Goal: Task Accomplishment & Management: Use online tool/utility

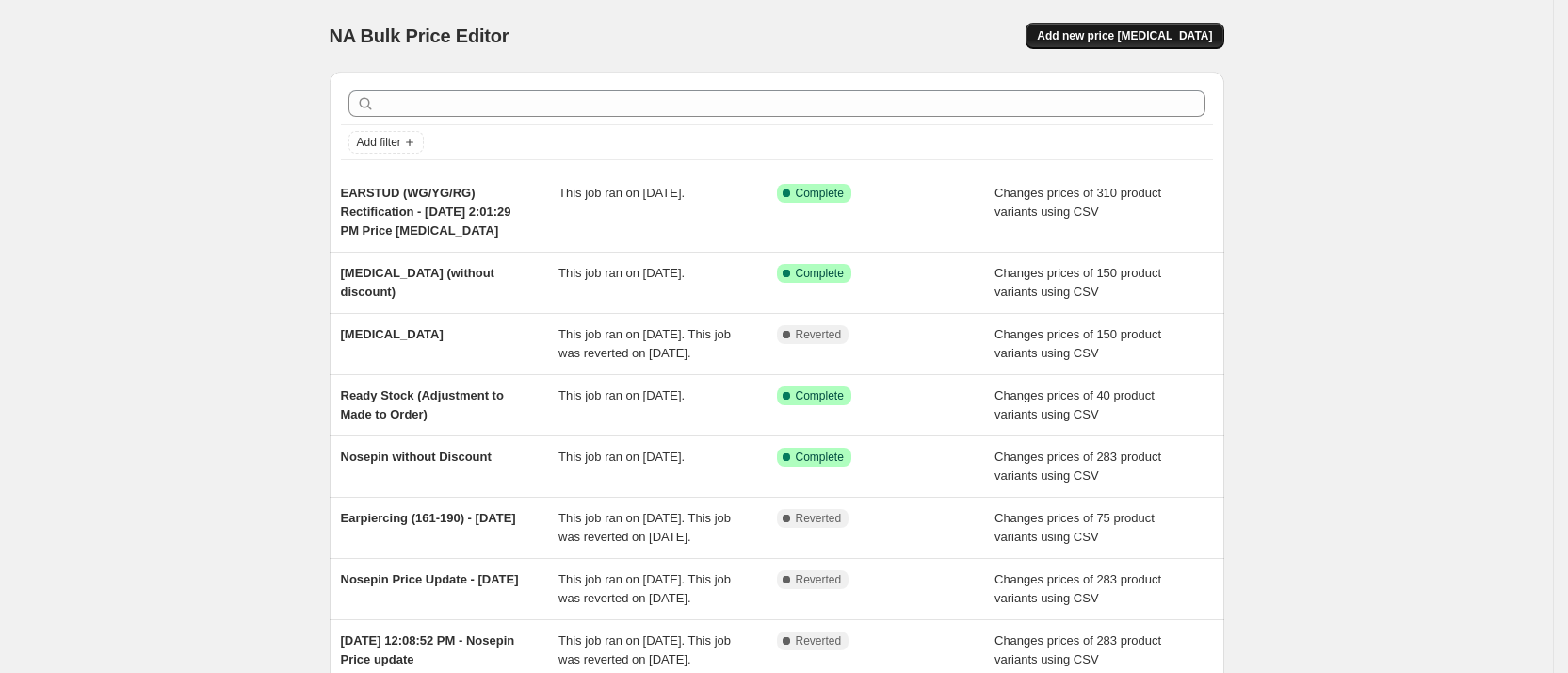
click at [1167, 45] on button "Add new price [MEDICAL_DATA]" at bounding box center [1124, 35] width 197 height 26
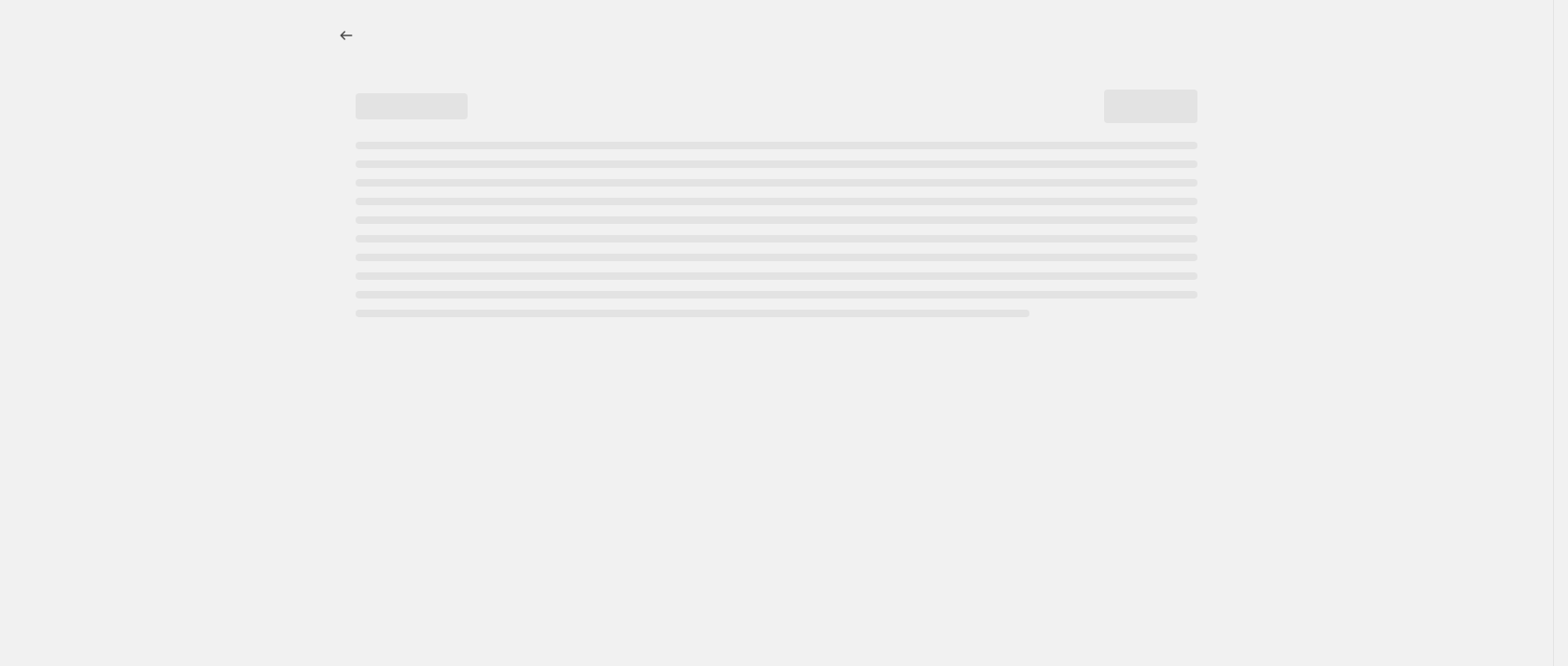
select select "percentage"
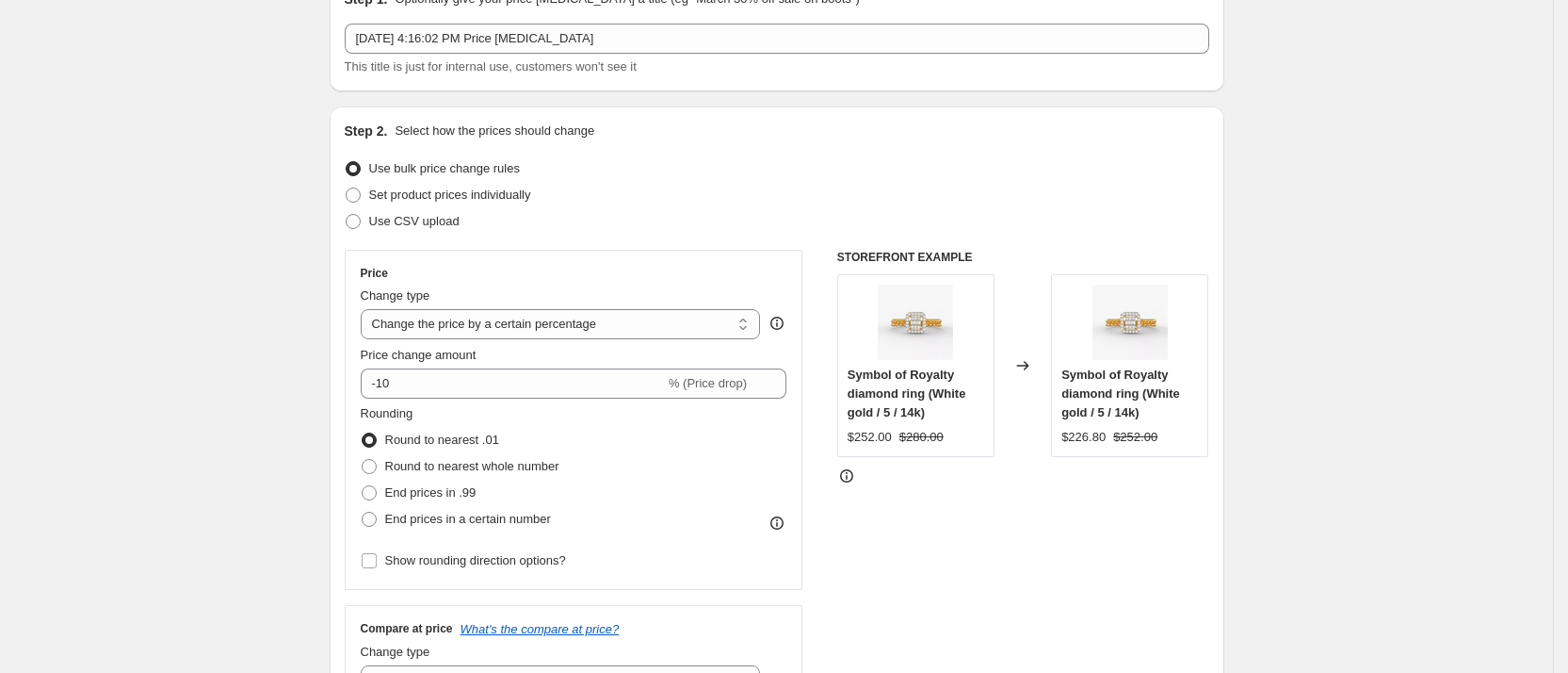
scroll to position [58, 0]
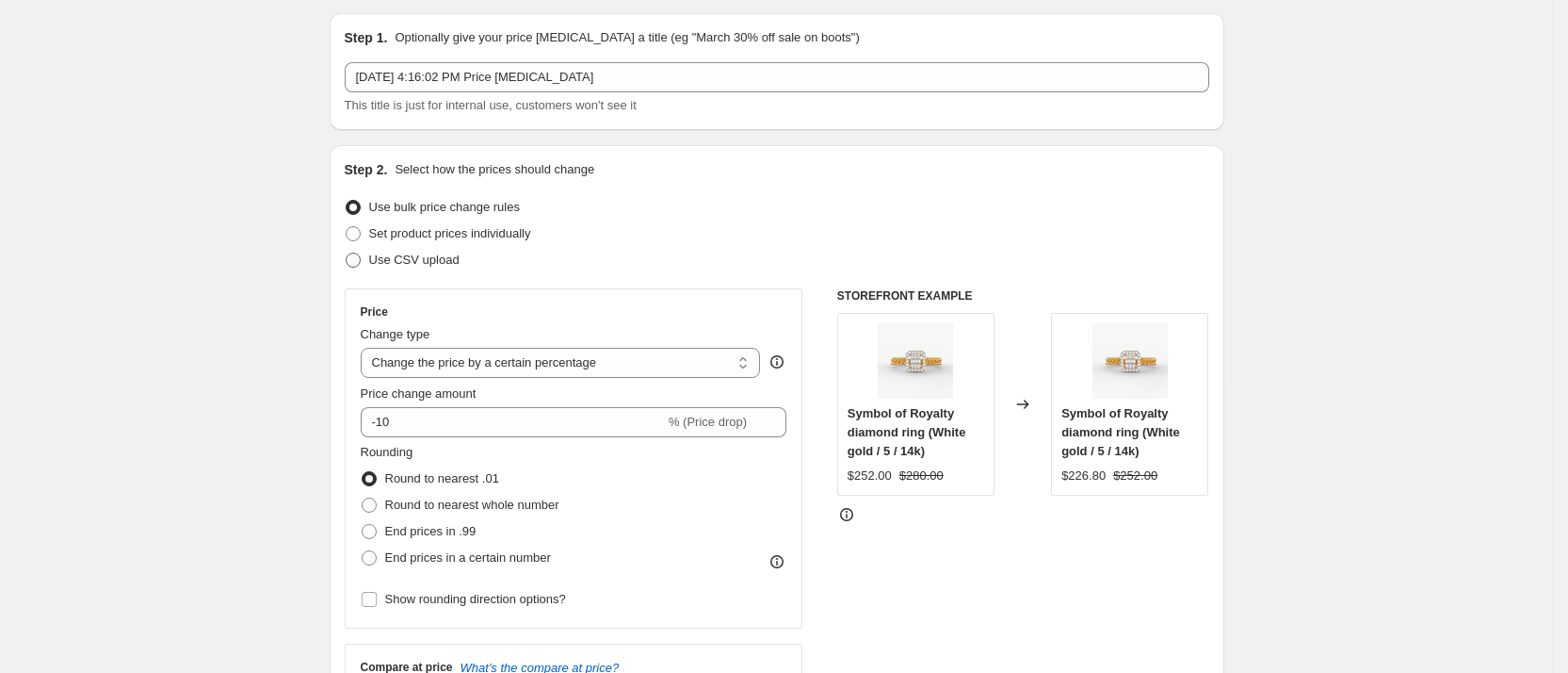
click at [384, 259] on span "Use CSV upload" at bounding box center [414, 260] width 90 height 15
click at [347, 254] on input "Use CSV upload" at bounding box center [346, 253] width 1 height 1
radio input "true"
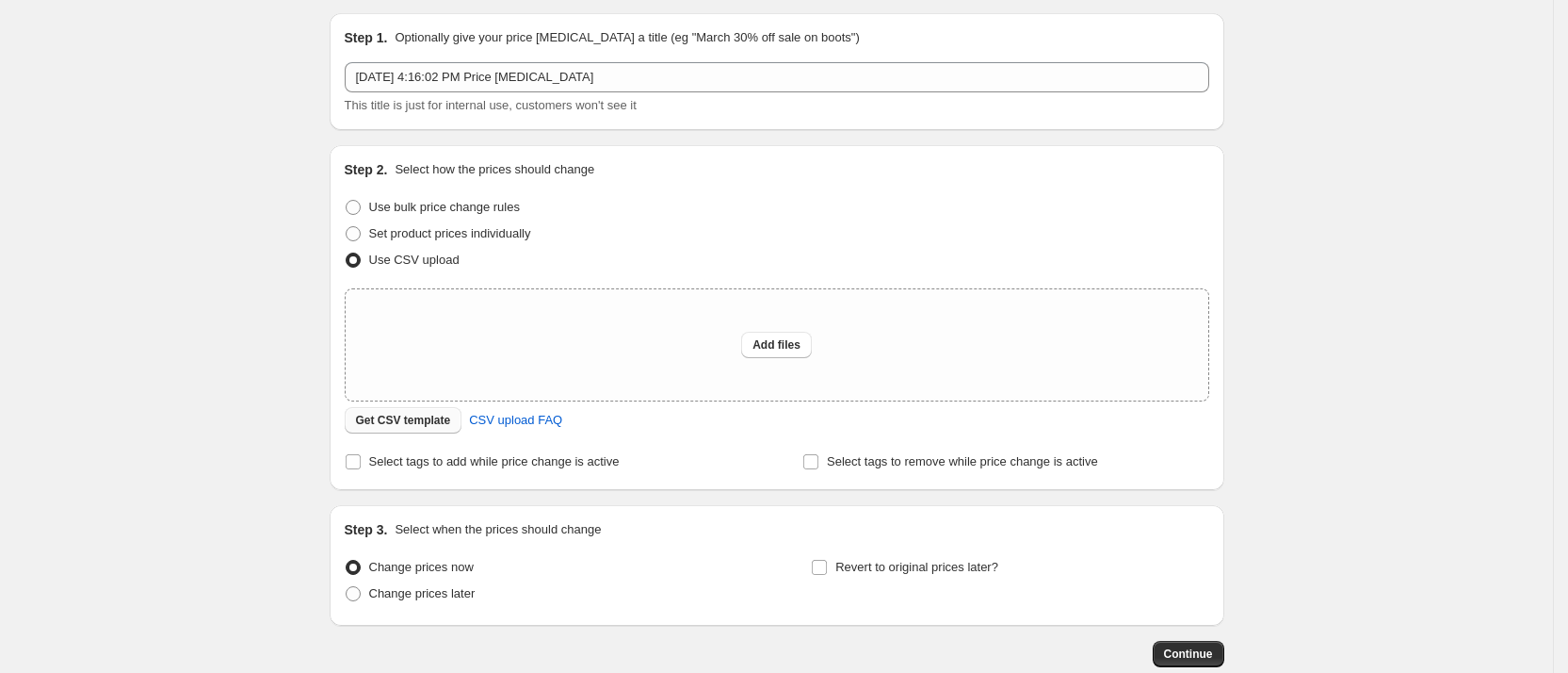
click at [369, 409] on button "Get CSV template" at bounding box center [403, 420] width 118 height 26
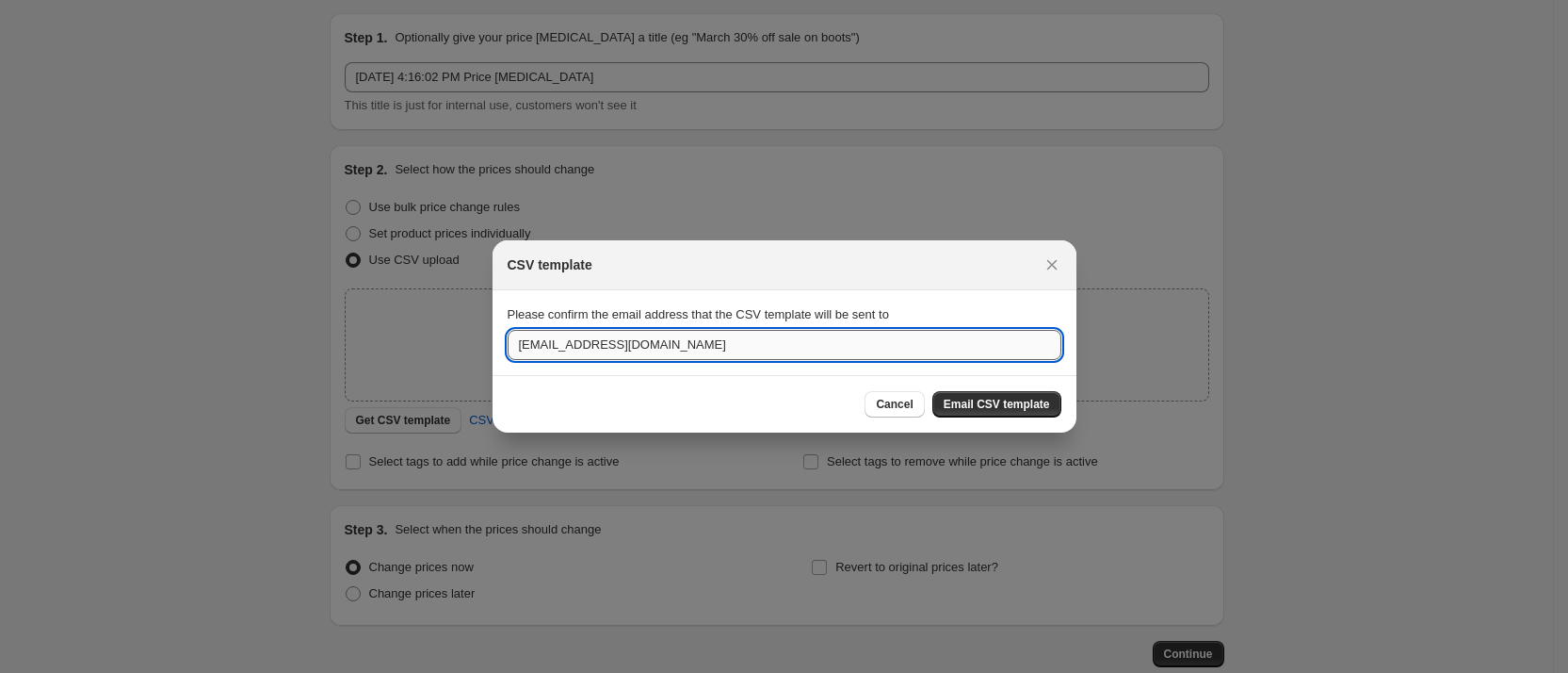
click at [704, 352] on input "vairamshopify@gmail.com" at bounding box center [784, 344] width 554 height 30
type input "selva@vairam.sg"
click at [1034, 399] on span "Email CSV template" at bounding box center [996, 405] width 106 height 16
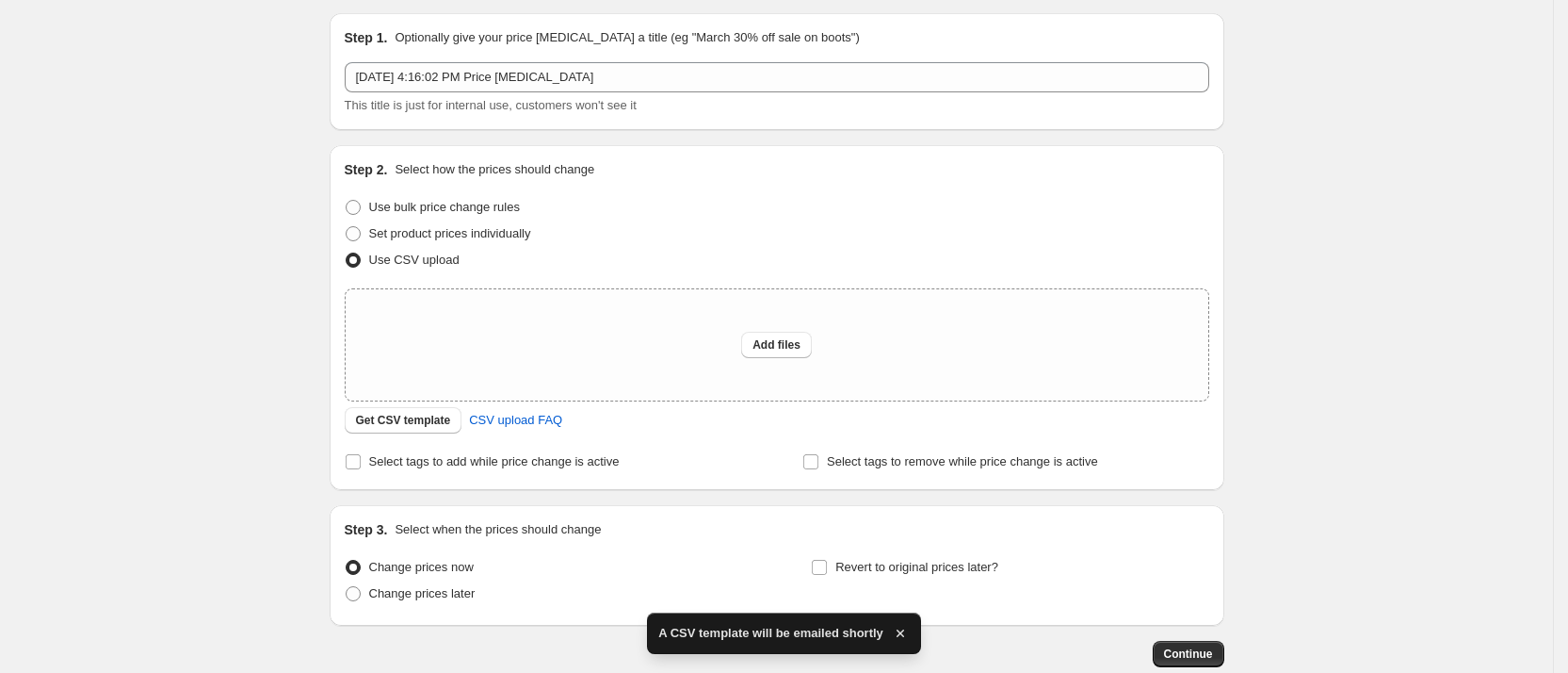
click at [149, 279] on div "Create new price change job. This page is ready Create new price change job Dra…" at bounding box center [777, 362] width 1553 height 840
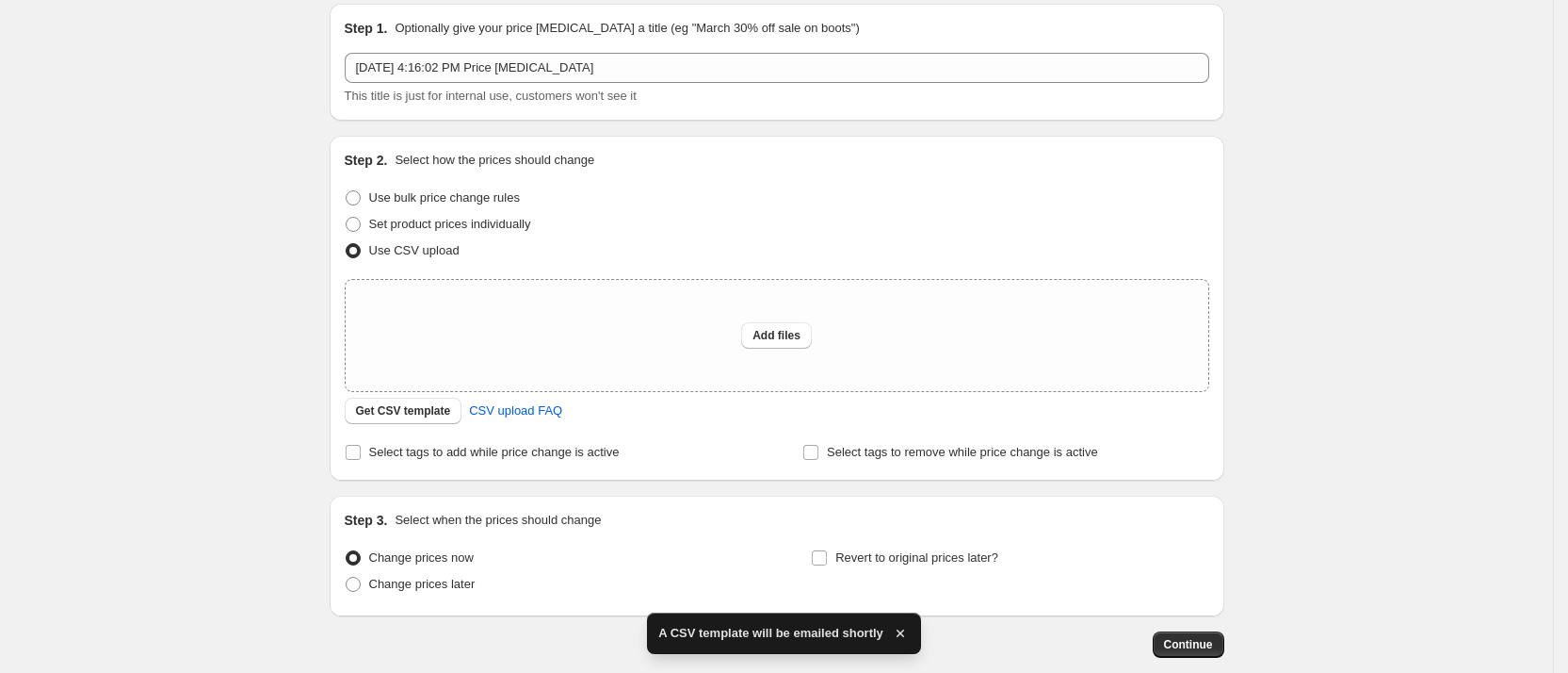
scroll to position [0, 0]
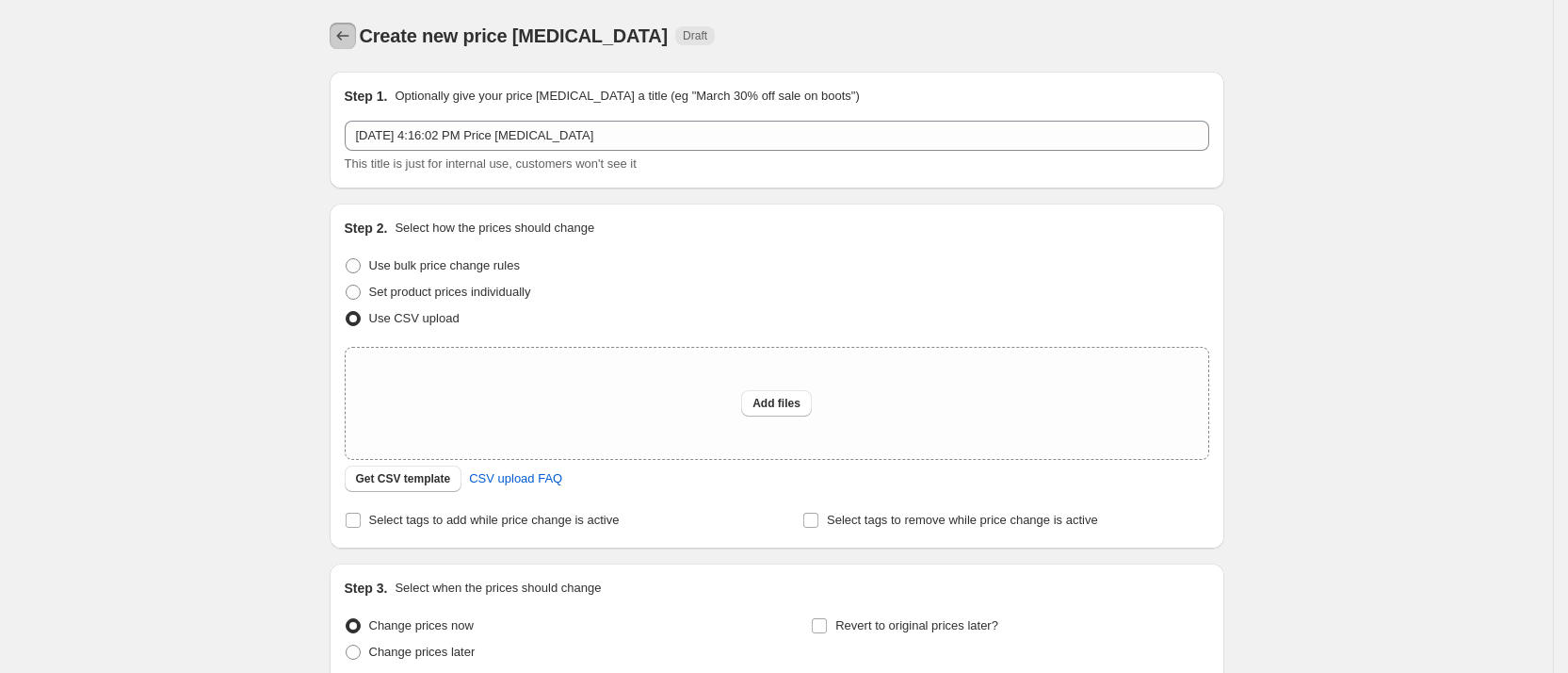
click at [344, 22] on button "Price change jobs" at bounding box center [342, 35] width 26 height 26
